Goal: Information Seeking & Learning: Learn about a topic

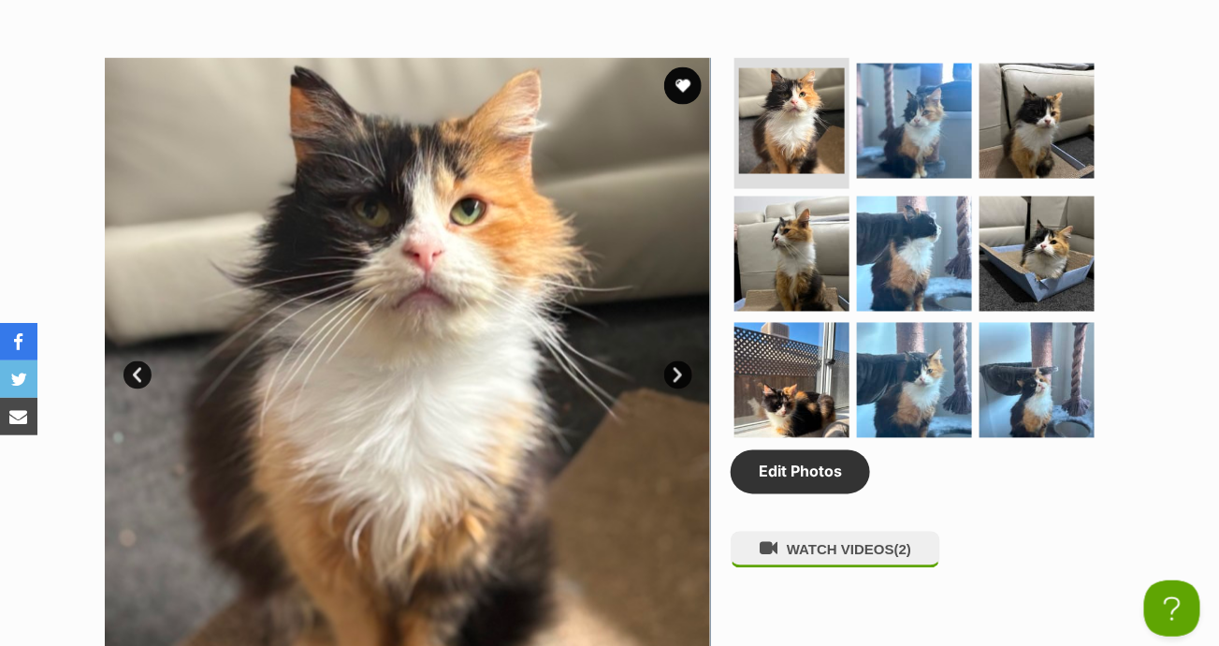
scroll to position [936, 0]
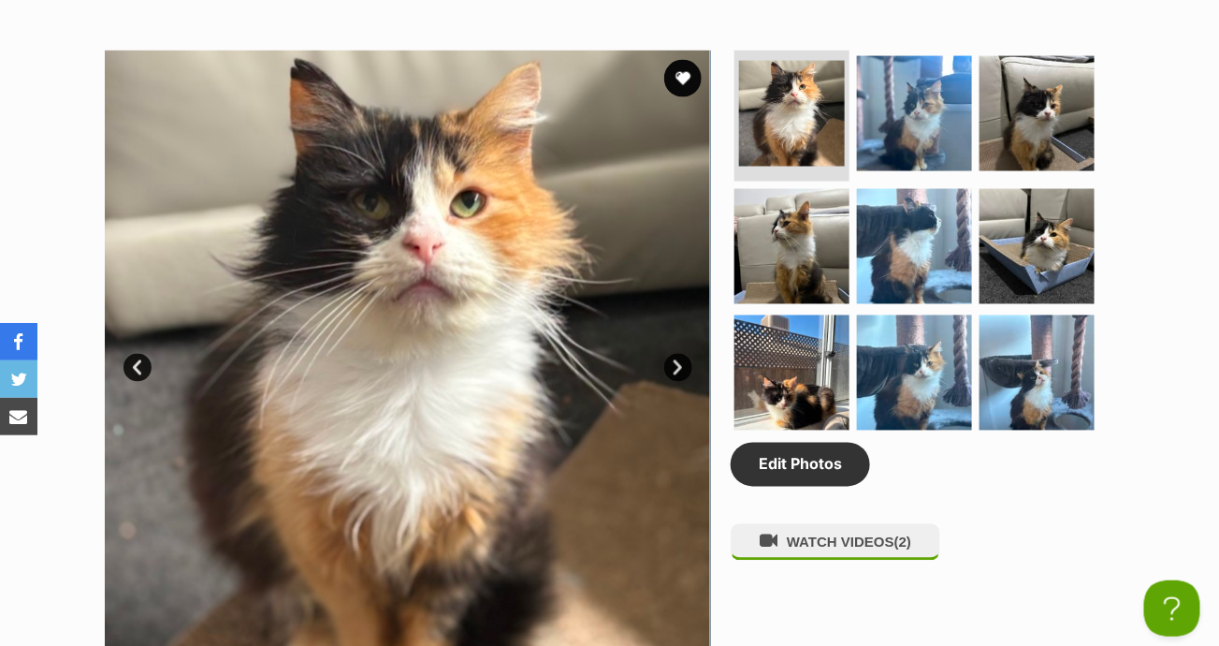
click at [681, 360] on link "Next" at bounding box center [678, 368] width 28 height 28
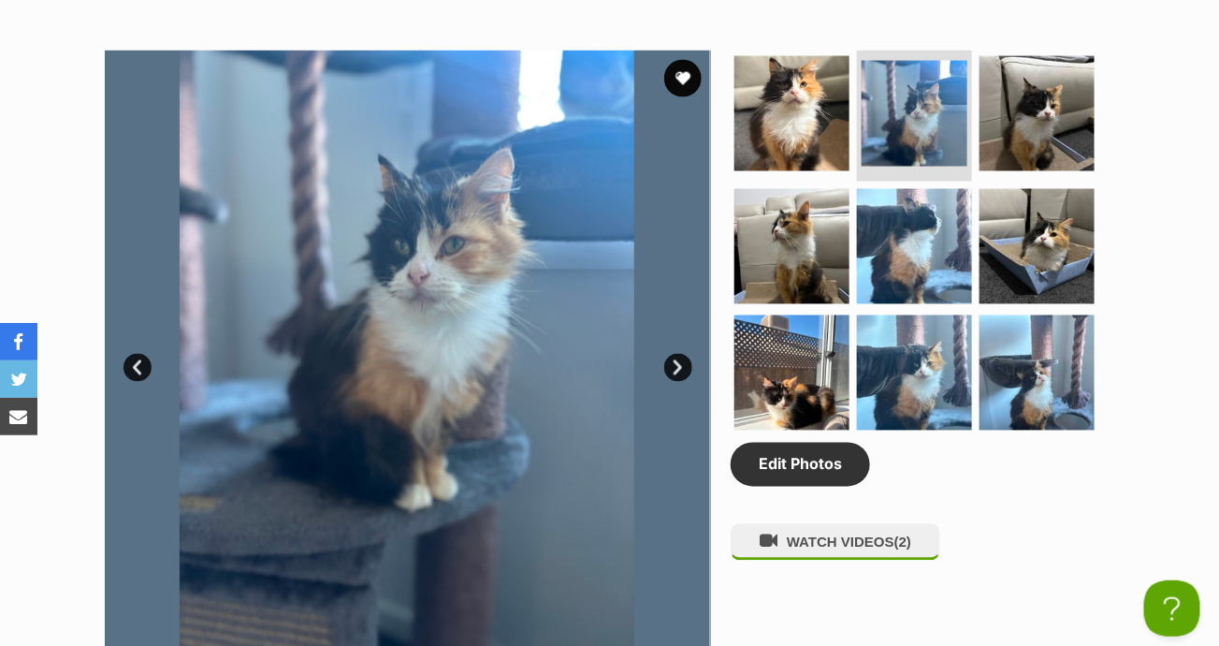
click at [681, 360] on link "Next" at bounding box center [678, 368] width 28 height 28
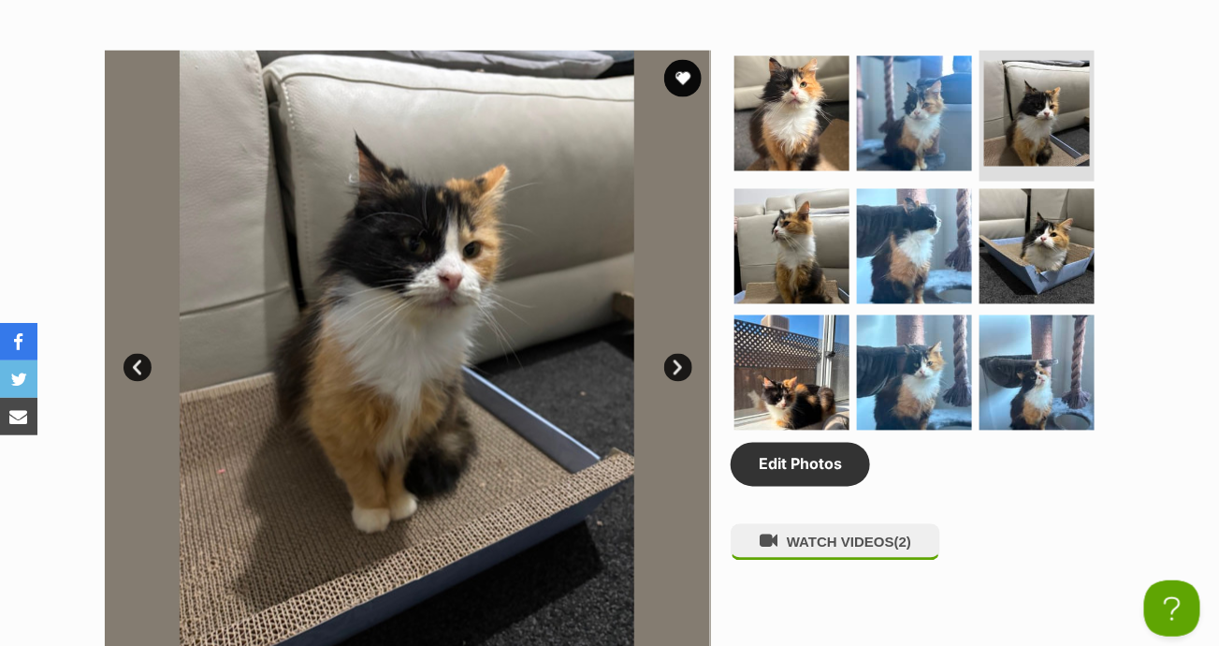
click at [681, 360] on link "Next" at bounding box center [678, 368] width 28 height 28
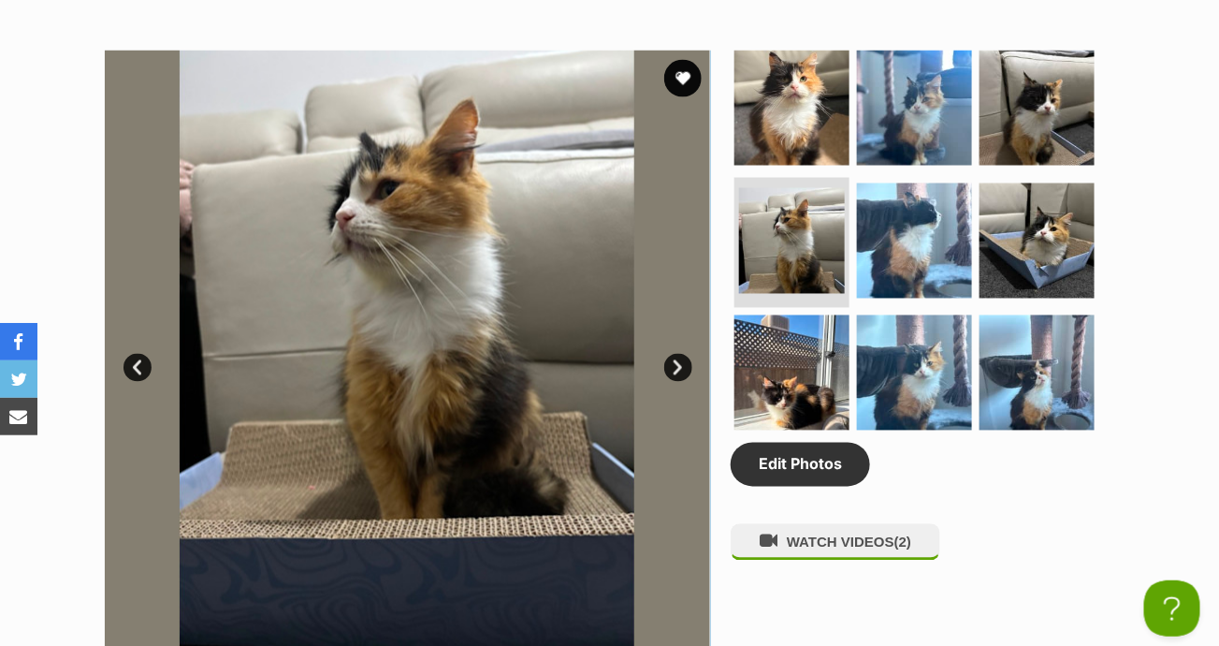
click at [681, 360] on link "Next" at bounding box center [678, 368] width 28 height 28
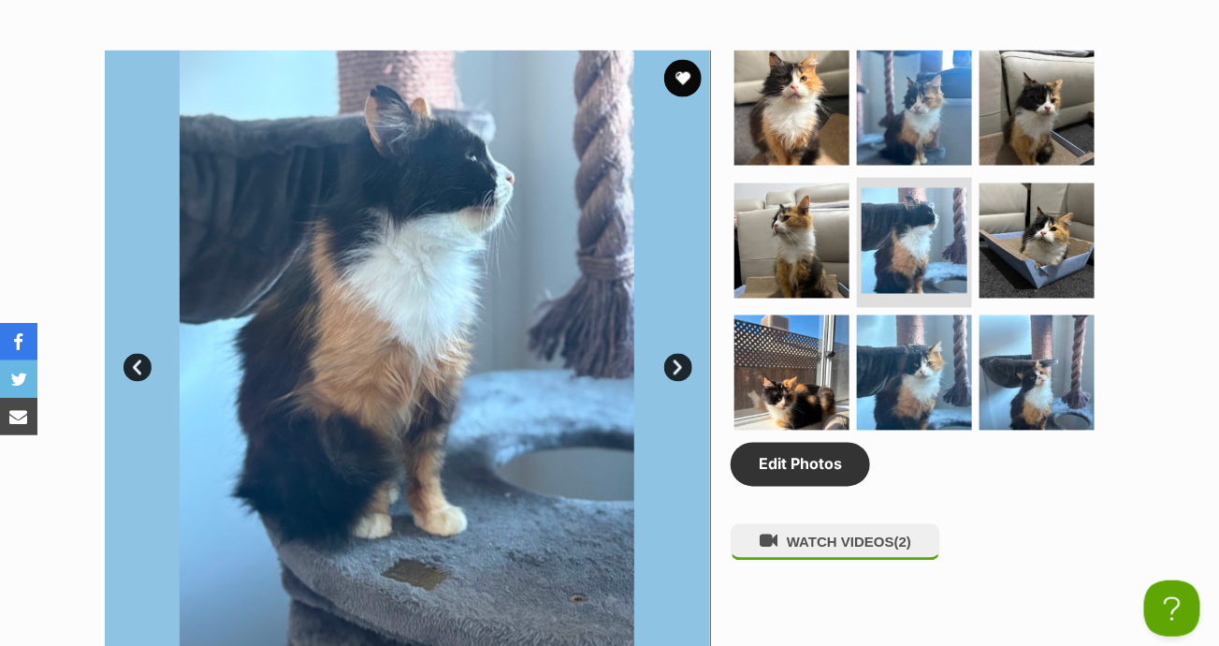
click at [681, 360] on link "Next" at bounding box center [678, 368] width 28 height 28
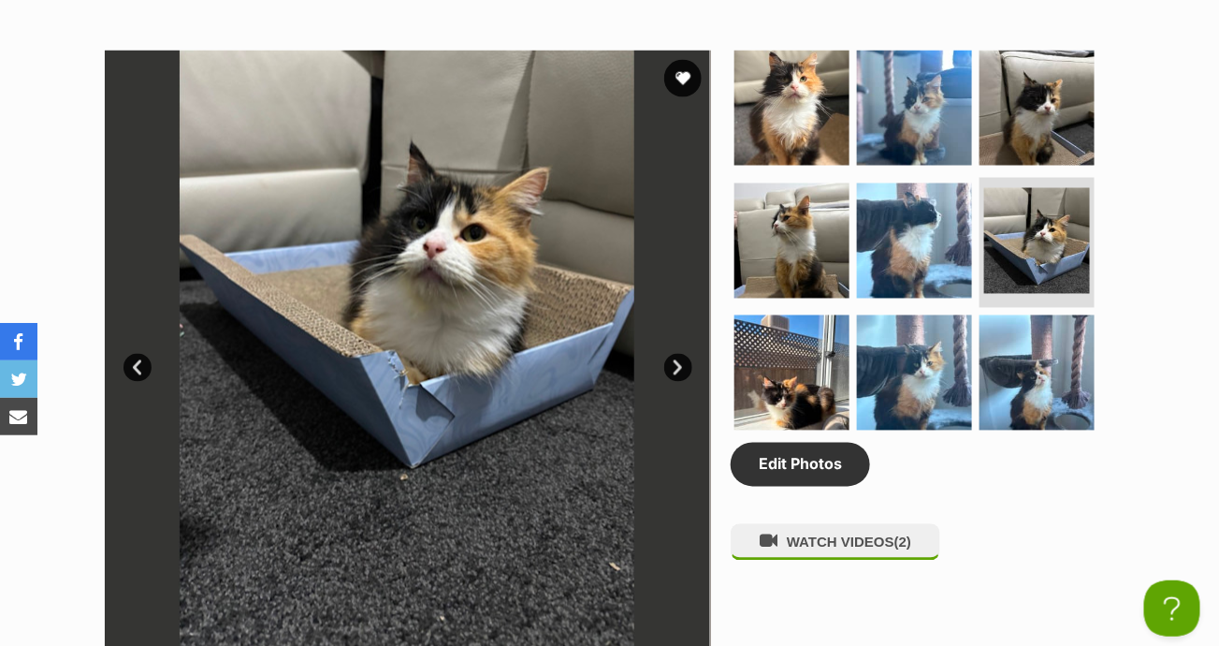
click at [681, 360] on link "Next" at bounding box center [678, 368] width 28 height 28
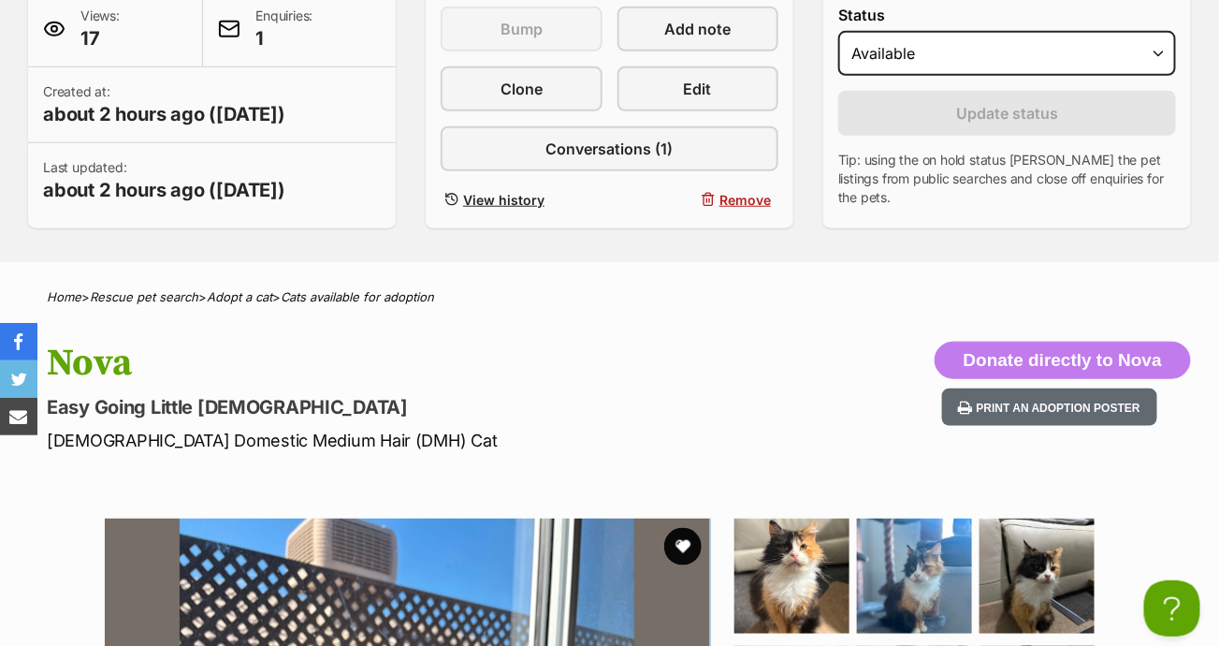
scroll to position [281, 0]
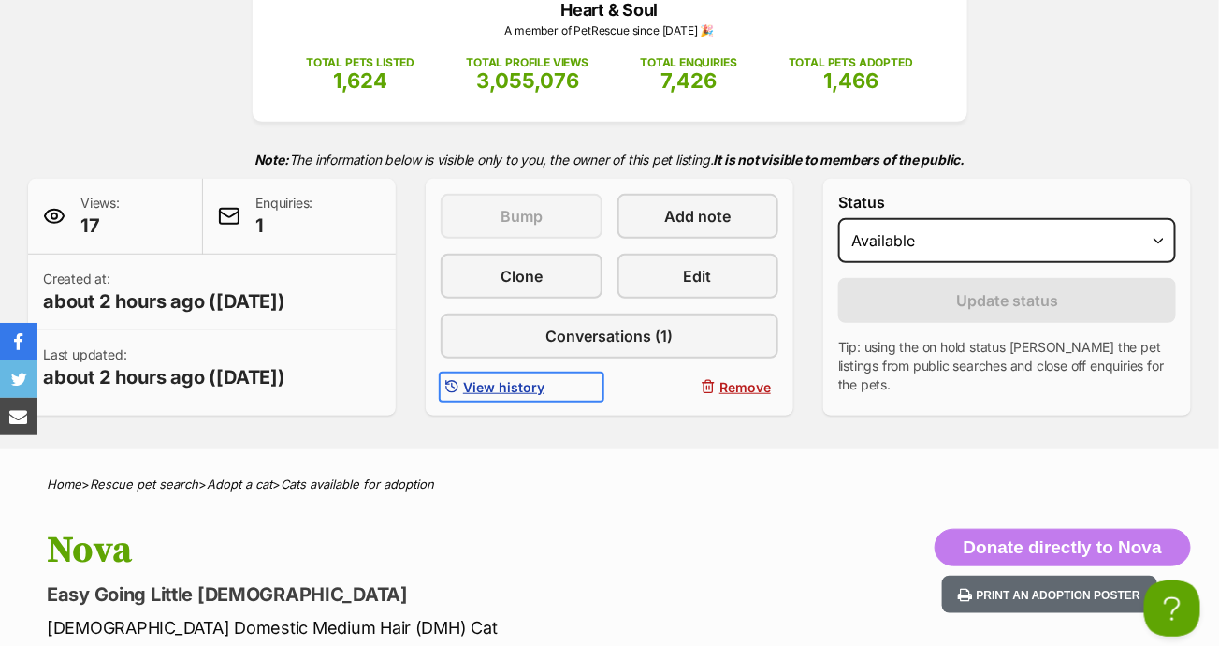
click at [534, 383] on span "View history" at bounding box center [503, 387] width 81 height 20
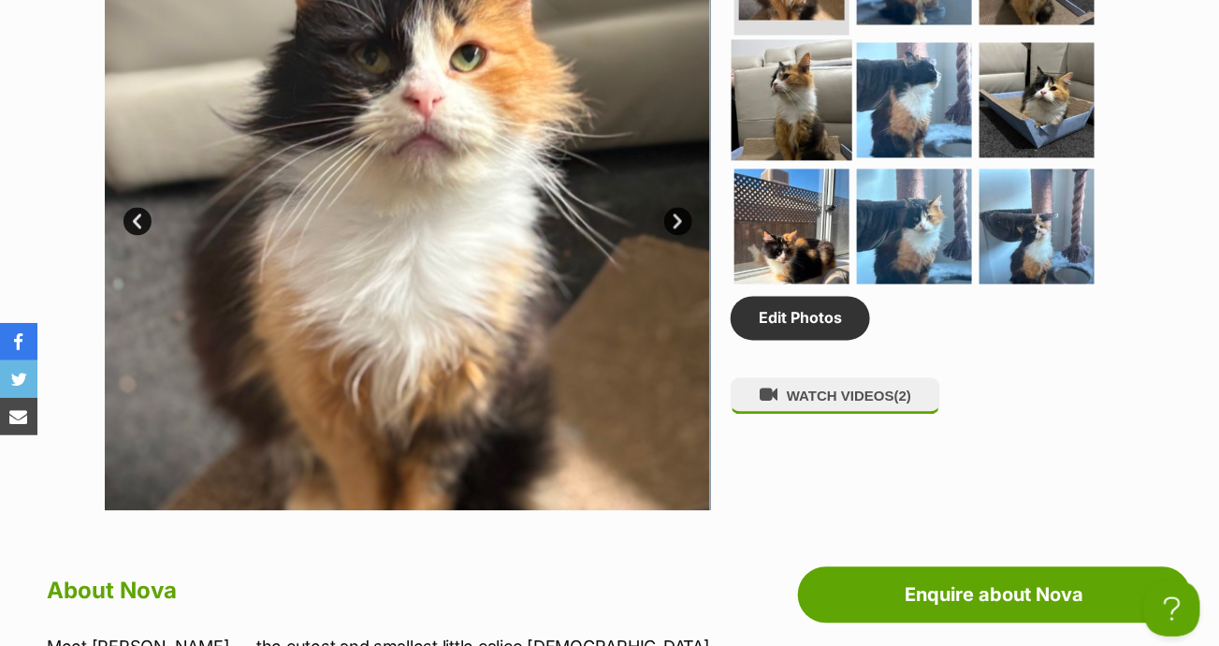
scroll to position [842, 0]
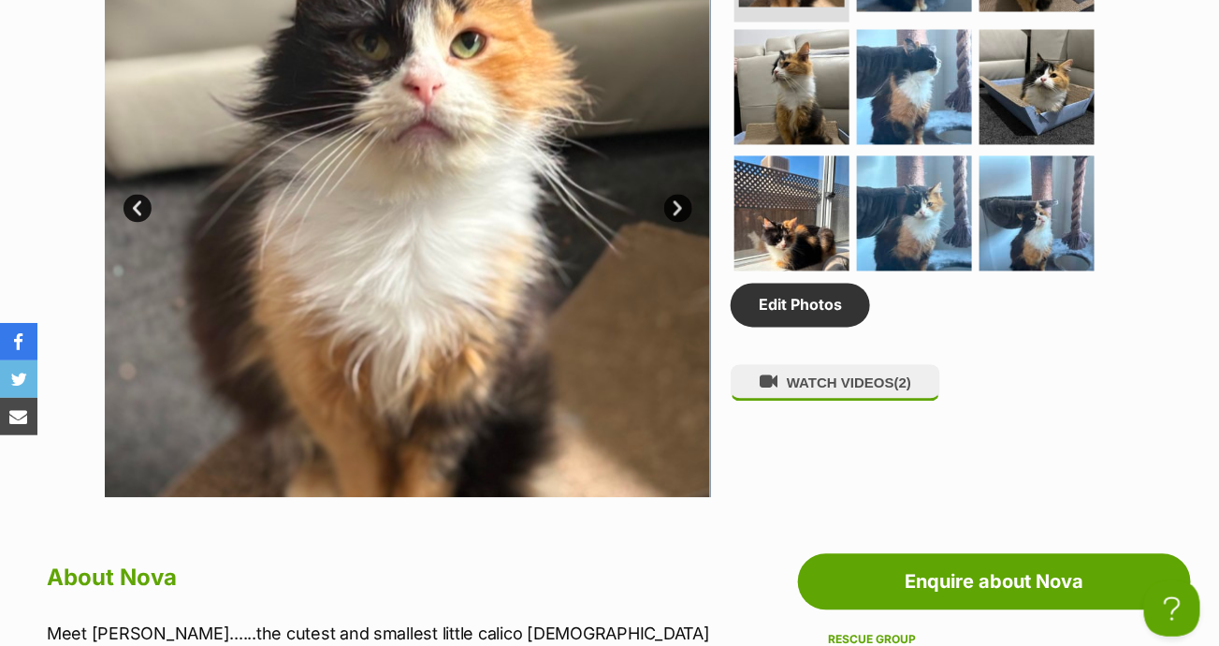
scroll to position [936, 0]
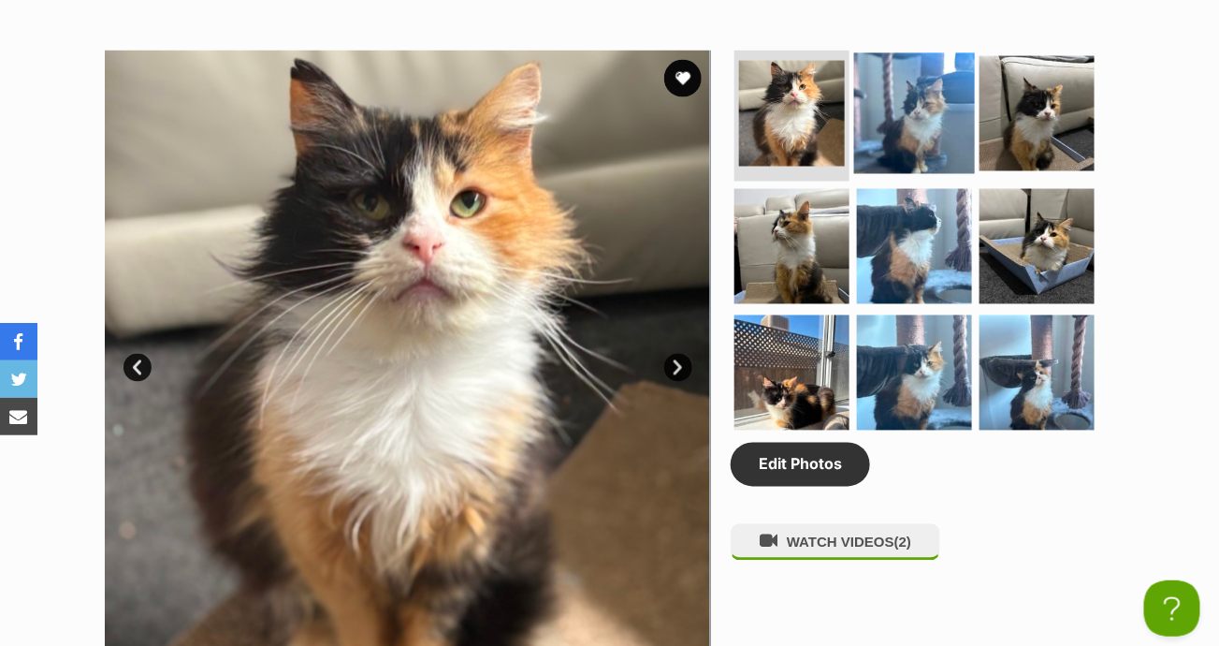
click at [913, 119] on img at bounding box center [914, 113] width 121 height 121
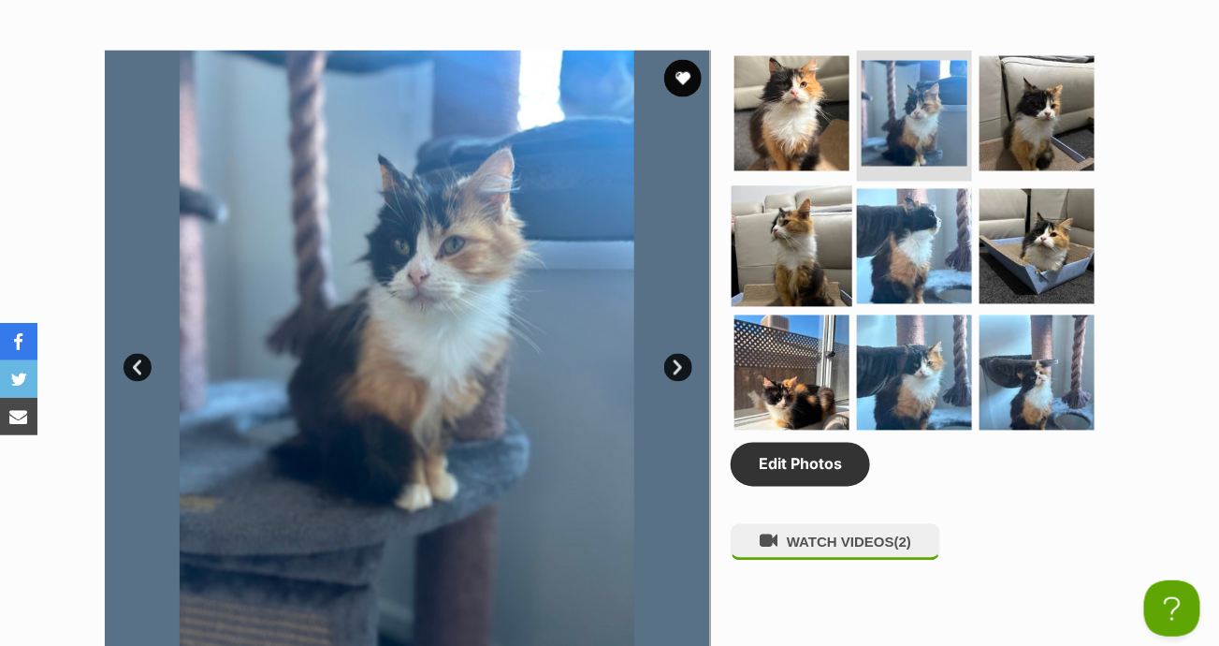
click at [820, 252] on img at bounding box center [792, 245] width 121 height 121
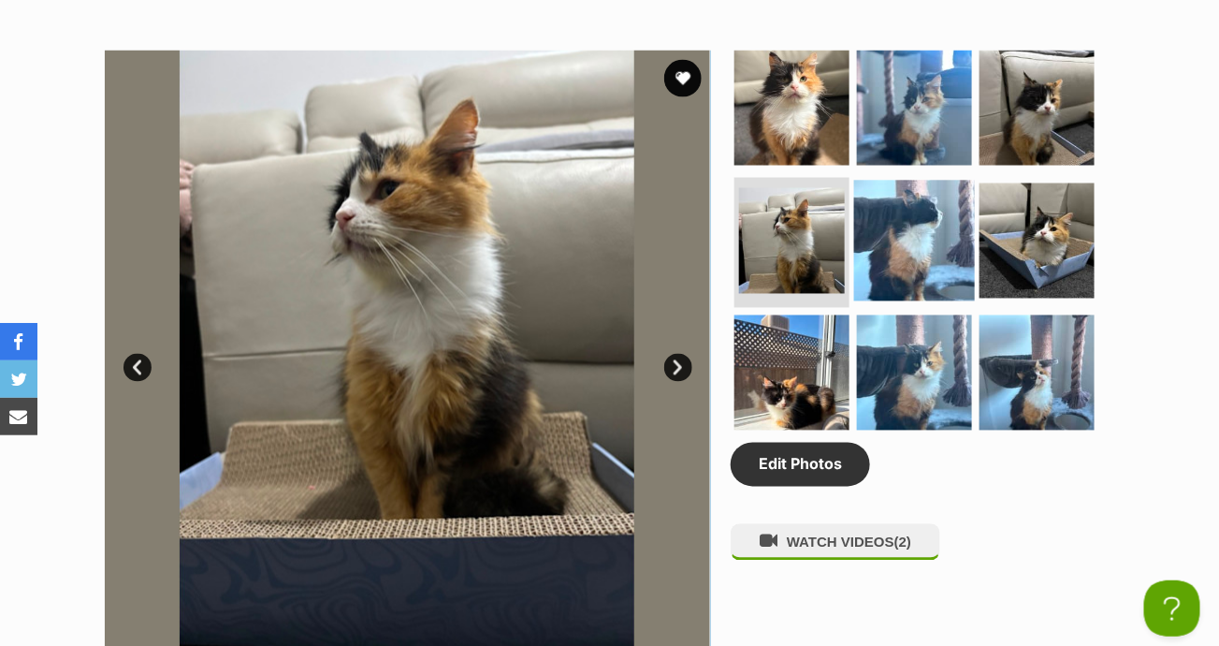
click at [903, 235] on img at bounding box center [914, 240] width 121 height 121
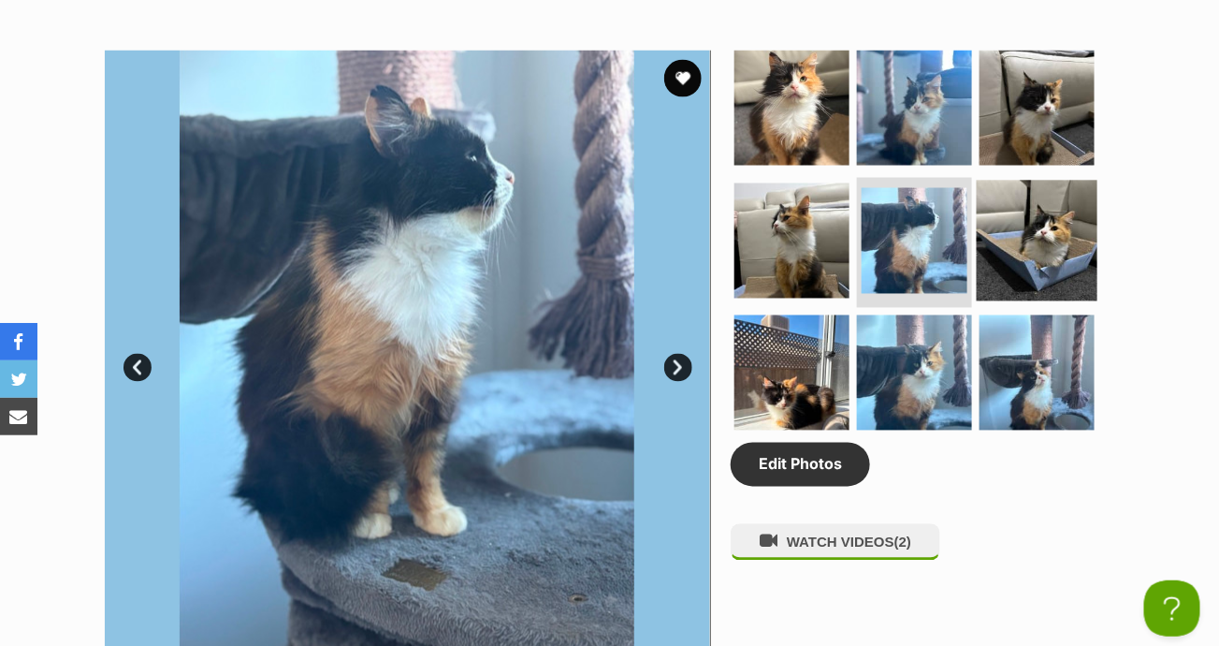
click at [1048, 228] on img at bounding box center [1037, 240] width 121 height 121
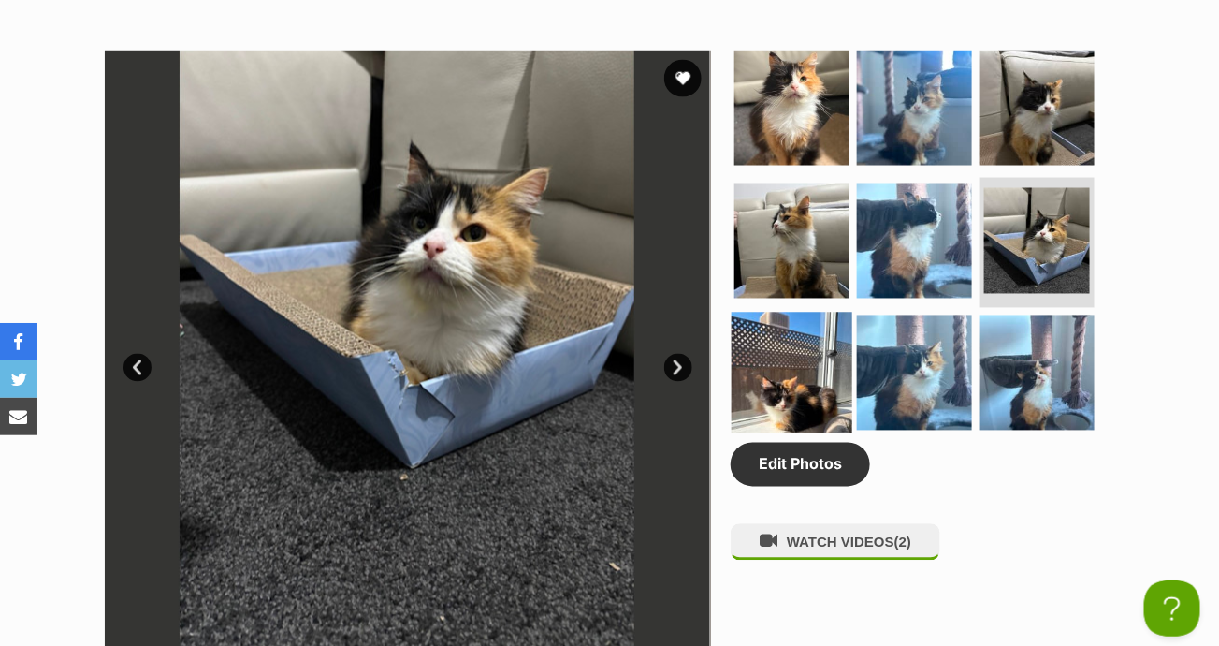
click at [797, 360] on img at bounding box center [792, 372] width 121 height 121
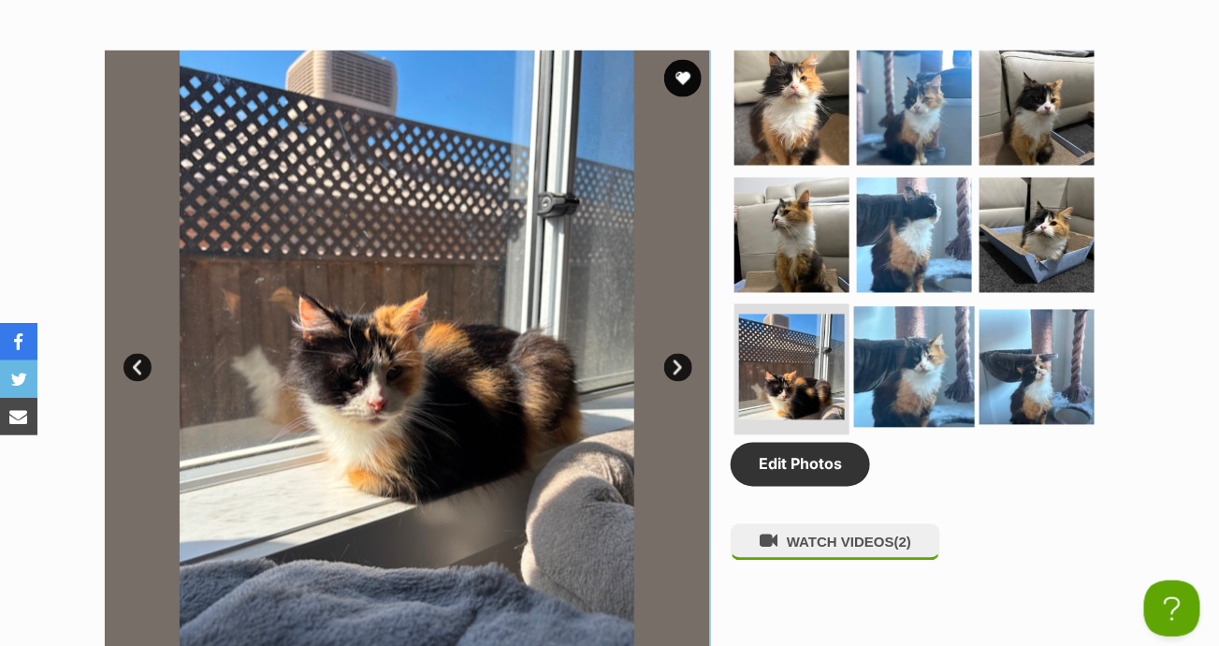
click at [928, 349] on img at bounding box center [914, 367] width 121 height 121
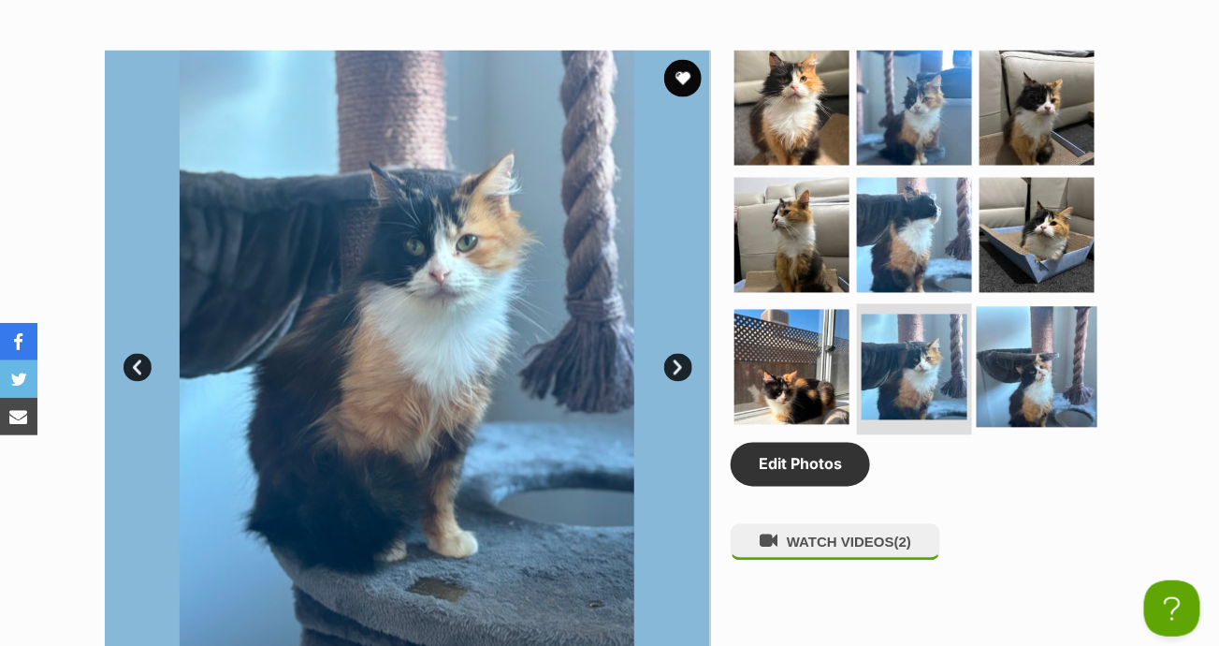
click at [1063, 352] on img at bounding box center [1037, 367] width 121 height 121
